Goal: Task Accomplishment & Management: Complete application form

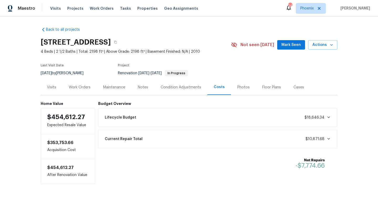
click at [85, 86] on div "Work Orders" at bounding box center [80, 87] width 22 height 5
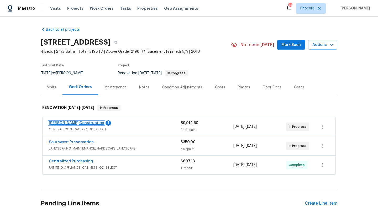
click at [77, 123] on link "[PERSON_NAME] Construction" at bounding box center [76, 123] width 55 height 4
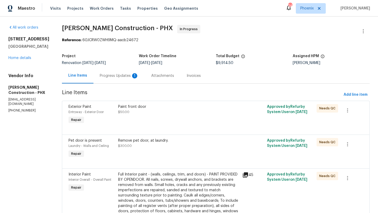
click at [118, 75] on div "Progress Updates 1" at bounding box center [119, 75] width 39 height 5
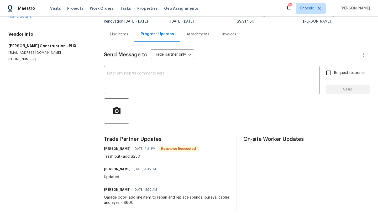
scroll to position [49, 0]
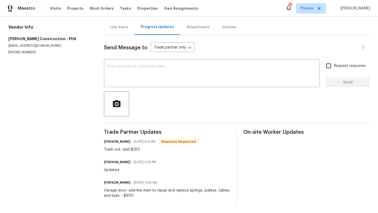
click at [114, 28] on div "Line Items" at bounding box center [119, 27] width 18 height 5
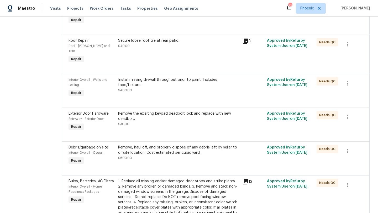
scroll to position [446, 0]
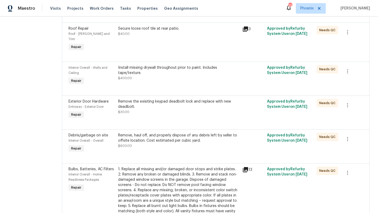
click at [153, 137] on div "Remove, haul off, and properly dispose of any debris left by seller to offsite …" at bounding box center [178, 138] width 121 height 10
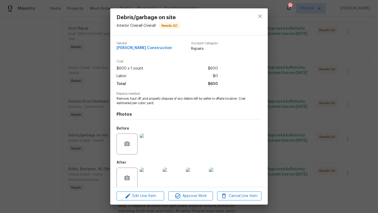
click at [155, 177] on img at bounding box center [150, 178] width 21 height 21
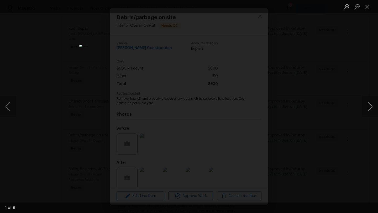
click at [371, 110] on button "Next image" at bounding box center [370, 106] width 16 height 21
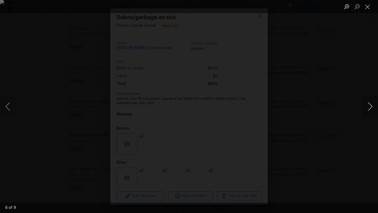
click at [371, 110] on button "Next image" at bounding box center [370, 106] width 16 height 21
click at [368, 7] on button "Close lightbox" at bounding box center [367, 6] width 10 height 9
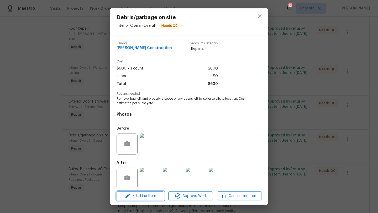
click at [145, 196] on span "Edit Line Item" at bounding box center [140, 196] width 44 height 7
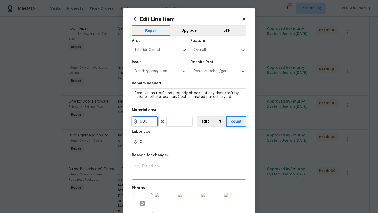
click at [152, 124] on input "600" at bounding box center [145, 121] width 26 height 10
type input "850"
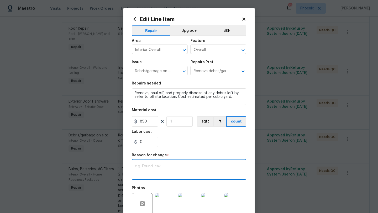
click at [155, 168] on textarea at bounding box center [189, 170] width 108 height 11
click at [146, 166] on textarea "Labor disposal fee" at bounding box center [189, 170] width 108 height 11
click at [175, 165] on textarea "Labor/ disposal fee" at bounding box center [189, 170] width 108 height 11
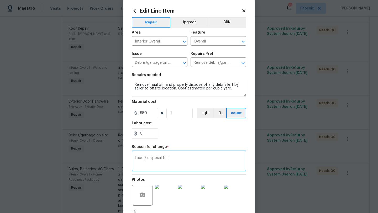
scroll to position [51, 0]
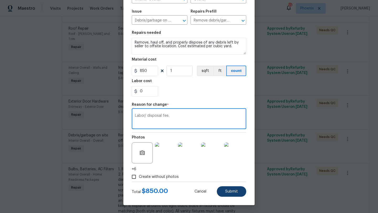
type textarea "Labor/ disposal fee."
click at [226, 191] on span "Submit" at bounding box center [231, 192] width 13 height 4
type input "600"
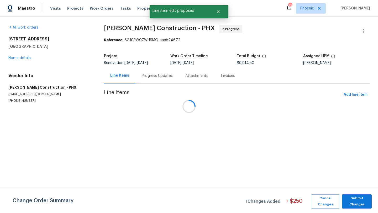
scroll to position [0, 0]
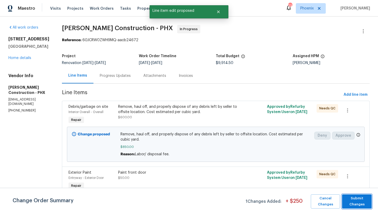
click at [357, 198] on span "Submit Changes" at bounding box center [357, 202] width 24 height 12
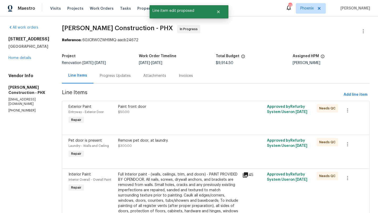
click at [102, 76] on div "Progress Updates" at bounding box center [115, 75] width 31 height 5
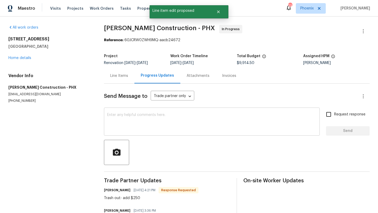
click at [122, 115] on textarea at bounding box center [211, 122] width 209 height 18
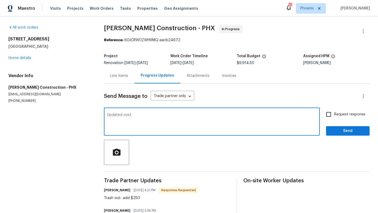
type textarea "Updated cost."
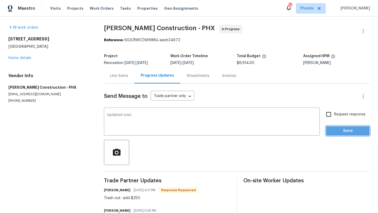
click at [342, 131] on span "Send" at bounding box center [347, 131] width 35 height 7
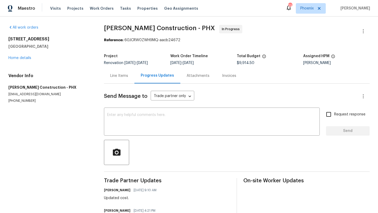
click at [119, 75] on div "Line Items" at bounding box center [119, 75] width 18 height 5
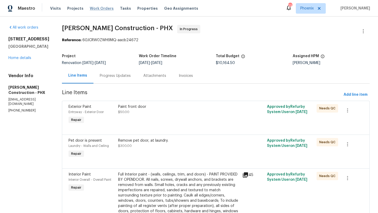
click at [94, 9] on span "Work Orders" at bounding box center [102, 8] width 24 height 5
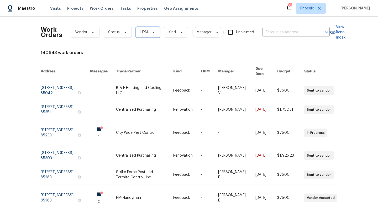
click at [150, 31] on span at bounding box center [153, 32] width 6 height 4
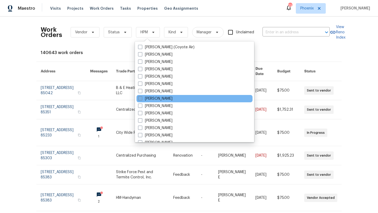
scroll to position [315, 0]
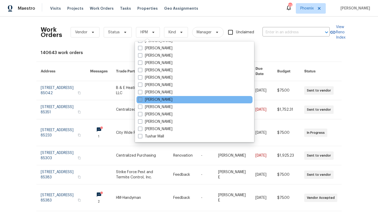
click at [140, 101] on span at bounding box center [140, 99] width 4 height 4
click at [140, 101] on input "[PERSON_NAME]" at bounding box center [139, 98] width 3 height 3
checkbox input "true"
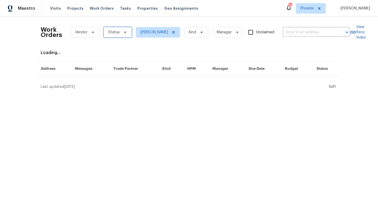
click at [121, 36] on span "Status" at bounding box center [118, 32] width 28 height 10
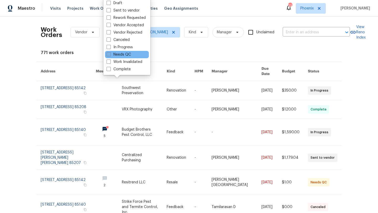
click at [110, 54] on span at bounding box center [109, 54] width 4 height 4
click at [110, 54] on input "Needs QC" at bounding box center [108, 53] width 3 height 3
checkbox input "true"
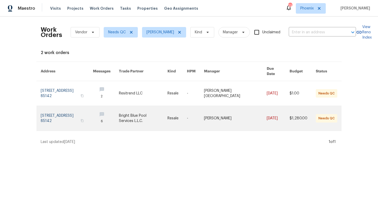
click at [76, 108] on link at bounding box center [67, 118] width 52 height 25
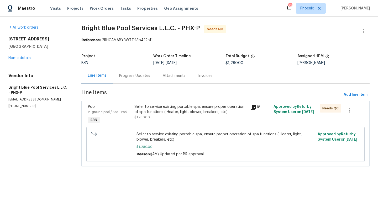
click at [138, 75] on div "Progress Updates" at bounding box center [134, 75] width 31 height 5
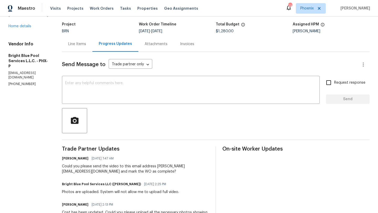
scroll to position [20, 0]
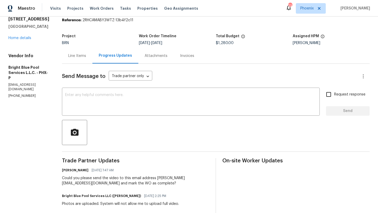
click at [76, 55] on div "Line Items" at bounding box center [77, 55] width 18 height 5
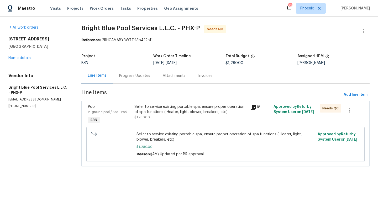
click at [162, 108] on div "Seller to service existing portable spa, ensure proper operation of spa functio…" at bounding box center [190, 109] width 113 height 10
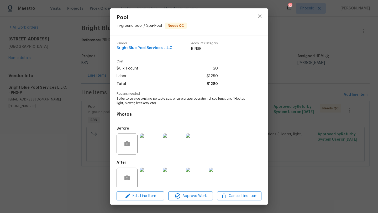
scroll to position [7, 0]
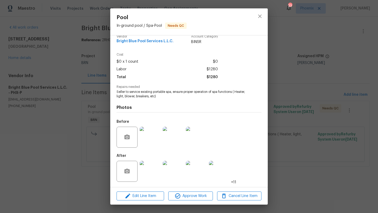
click at [154, 173] on img at bounding box center [150, 171] width 21 height 21
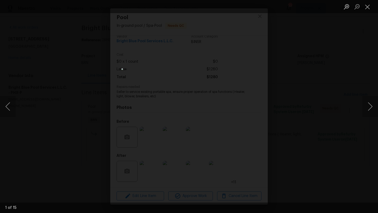
click at [187, 108] on img "Lightbox" at bounding box center [189, 107] width 135 height 76
click at [191, 108] on img "Lightbox" at bounding box center [189, 107] width 135 height 76
click at [370, 104] on button "Next image" at bounding box center [370, 106] width 16 height 21
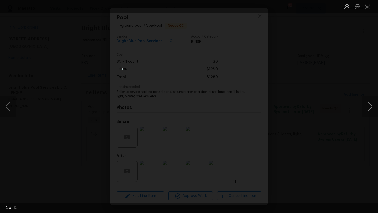
click at [370, 104] on button "Next image" at bounding box center [370, 106] width 16 height 21
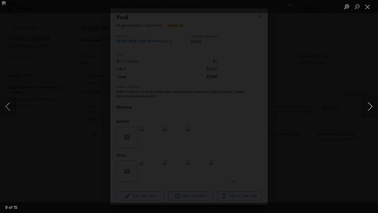
click at [370, 104] on button "Next image" at bounding box center [370, 106] width 16 height 21
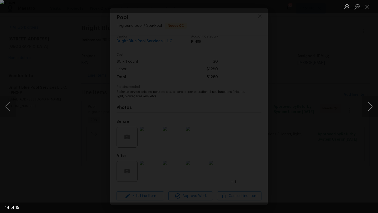
click at [370, 104] on button "Next image" at bounding box center [370, 106] width 16 height 21
click at [367, 6] on button "Close lightbox" at bounding box center [367, 6] width 10 height 9
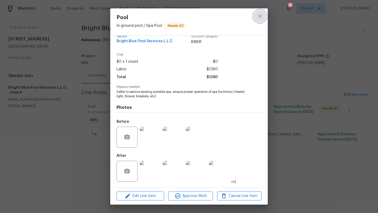
click at [259, 17] on icon "close" at bounding box center [260, 16] width 6 height 6
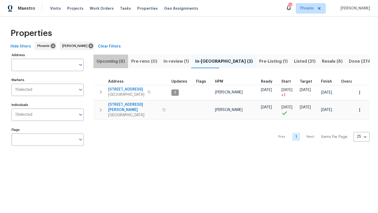
click at [120, 61] on span "Upcoming (6)" at bounding box center [111, 61] width 28 height 7
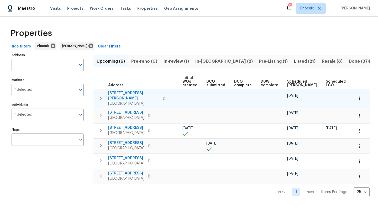
scroll to position [0, 58]
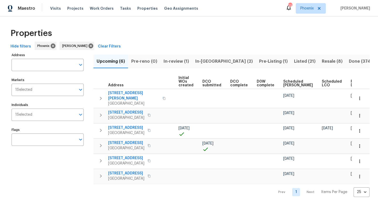
click at [351, 85] on span "Ready Date" at bounding box center [357, 83] width 12 height 7
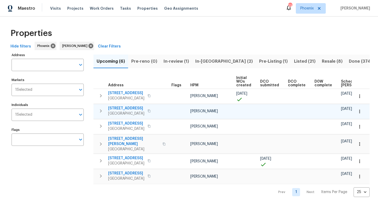
click at [129, 108] on span "8864 E Rainier Dr" at bounding box center [126, 108] width 36 height 5
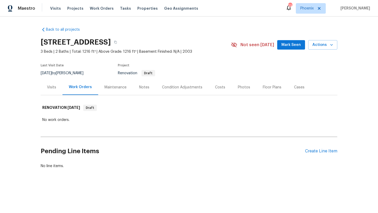
click at [218, 86] on div "Costs" at bounding box center [220, 87] width 10 height 5
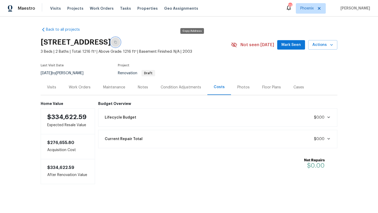
click at [117, 43] on icon "button" at bounding box center [115, 42] width 3 height 3
click at [76, 88] on div "Work Orders" at bounding box center [80, 87] width 22 height 5
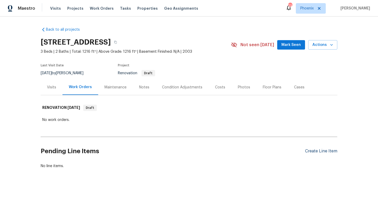
click at [333, 149] on div "Create Line Item" at bounding box center [321, 151] width 32 height 5
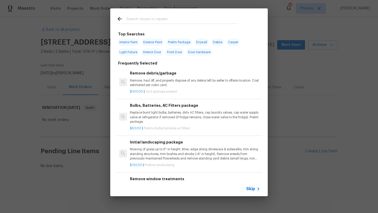
click at [141, 20] on input "text" at bounding box center [182, 20] width 111 height 8
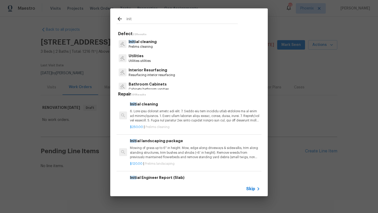
type input "init"
click at [147, 42] on p "Init ial cleaning" at bounding box center [143, 42] width 28 height 6
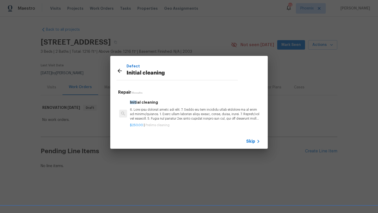
click at [171, 110] on p at bounding box center [195, 114] width 130 height 13
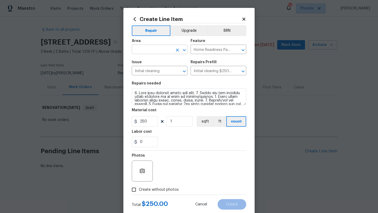
click at [142, 50] on input "text" at bounding box center [152, 50] width 41 height 8
click at [154, 71] on li "Interior Overall" at bounding box center [160, 70] width 56 height 9
type input "Interior Overall"
click at [134, 191] on input "Create without photos" at bounding box center [134, 190] width 10 height 10
checkbox input "true"
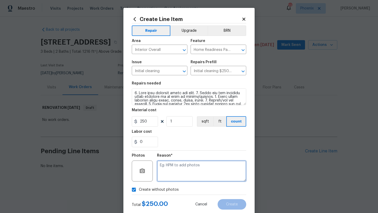
click at [169, 177] on textarea at bounding box center [201, 171] width 89 height 21
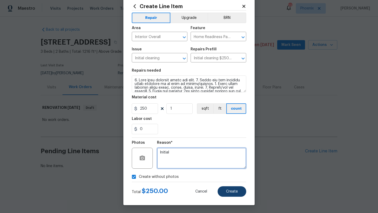
type textarea "Initial"
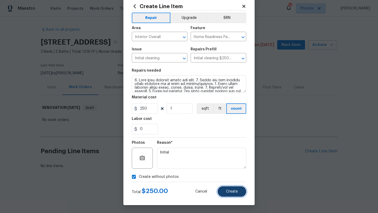
click at [228, 192] on span "Create" at bounding box center [232, 192] width 12 height 4
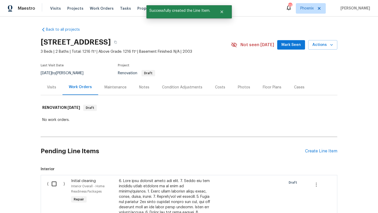
click at [53, 184] on input "checkbox" at bounding box center [56, 183] width 15 height 11
checkbox input "true"
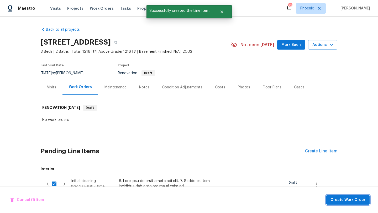
click at [336, 200] on span "Create Work Order" at bounding box center [347, 200] width 35 height 7
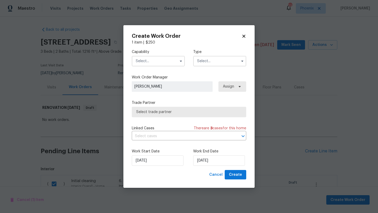
click at [151, 60] on input "text" at bounding box center [158, 61] width 53 height 10
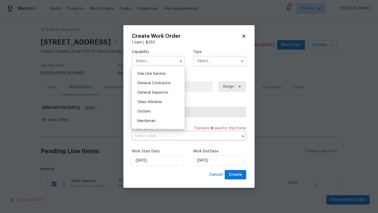
scroll to position [240, 0]
click at [160, 85] on span "General Contractor" at bounding box center [154, 84] width 34 height 4
type input "General Contractor"
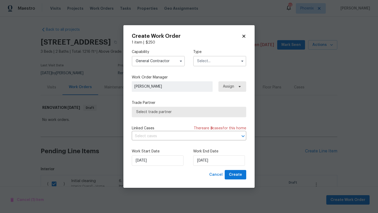
click at [211, 67] on div "Capability General Contractor Type" at bounding box center [189, 57] width 114 height 25
click at [212, 64] on input "text" at bounding box center [219, 61] width 53 height 10
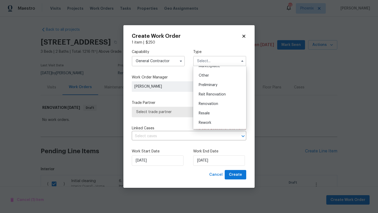
scroll to position [119, 0]
click at [215, 84] on span "Renovation" at bounding box center [208, 85] width 19 height 4
type input "Renovation"
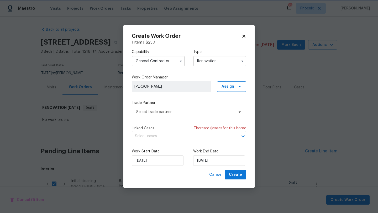
scroll to position [0, 0]
click at [176, 114] on span "Select trade partner" at bounding box center [185, 111] width 98 height 5
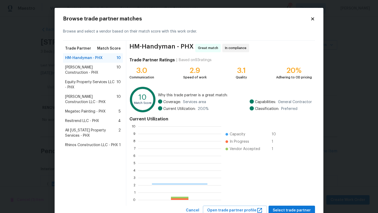
scroll to position [73, 83]
click at [81, 68] on span "Strasser Construction - PHX" at bounding box center [90, 70] width 51 height 10
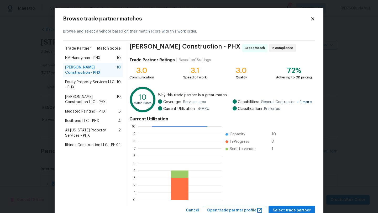
scroll to position [18, 0]
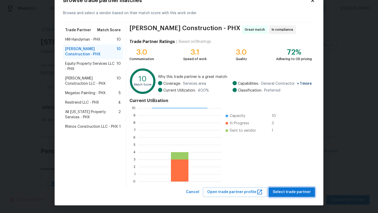
click at [292, 191] on span "Select trade partner" at bounding box center [292, 192] width 38 height 7
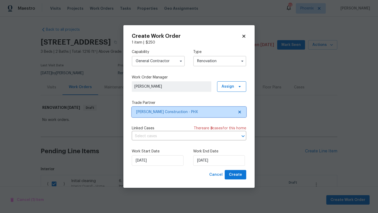
scroll to position [0, 0]
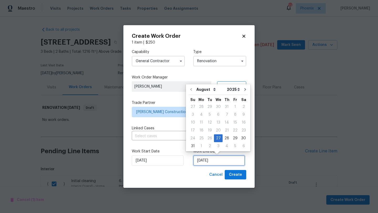
click at [229, 160] on input "8/27/2025" at bounding box center [219, 160] width 52 height 10
click at [242, 92] on button "Go to next month" at bounding box center [245, 89] width 8 height 10
type input "9/27/2025"
select select "8"
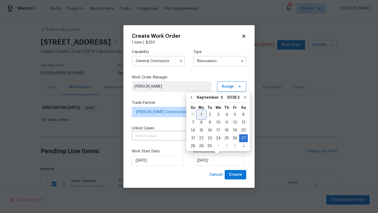
click at [199, 114] on div "1" at bounding box center [201, 114] width 8 height 7
type input "9/1/2025"
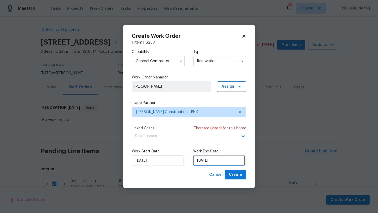
select select "8"
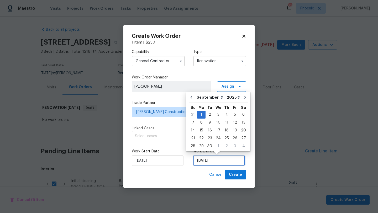
click at [218, 163] on input "9/1/2025" at bounding box center [219, 160] width 52 height 10
click at [202, 123] on div "8" at bounding box center [201, 122] width 8 height 7
type input "9/8/2025"
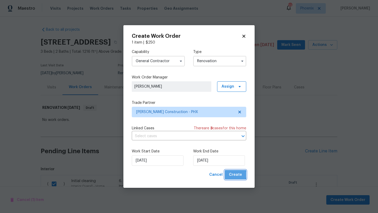
click at [236, 175] on span "Create" at bounding box center [235, 175] width 13 height 7
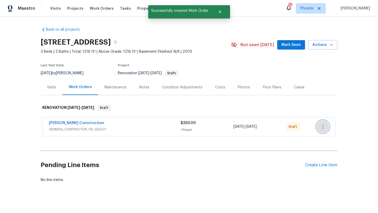
click at [323, 126] on icon "button" at bounding box center [323, 127] width 6 height 6
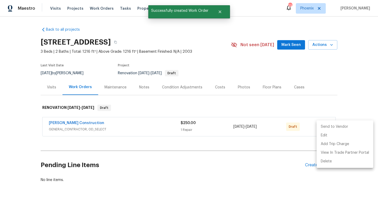
click at [341, 126] on li "Send to Vendor" at bounding box center [345, 127] width 57 height 9
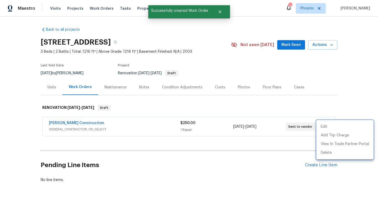
click at [329, 65] on div at bounding box center [189, 106] width 378 height 213
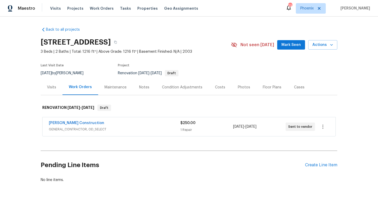
click at [297, 43] on span "Mark Seen" at bounding box center [290, 45] width 19 height 7
